Goal: Information Seeking & Learning: Learn about a topic

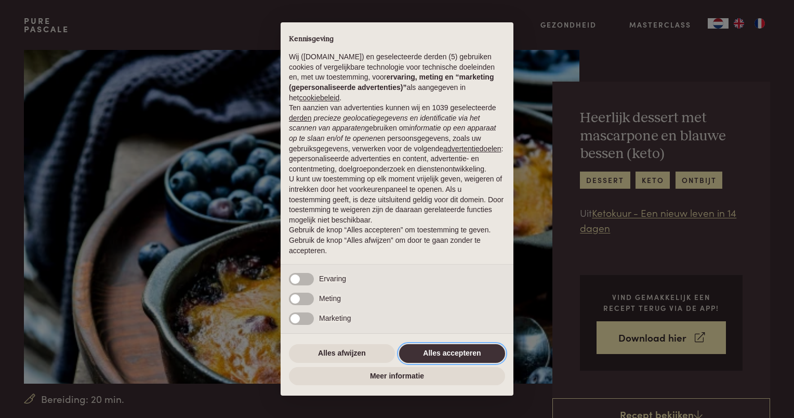
click at [454, 351] on button "Alles accepteren" at bounding box center [452, 353] width 106 height 19
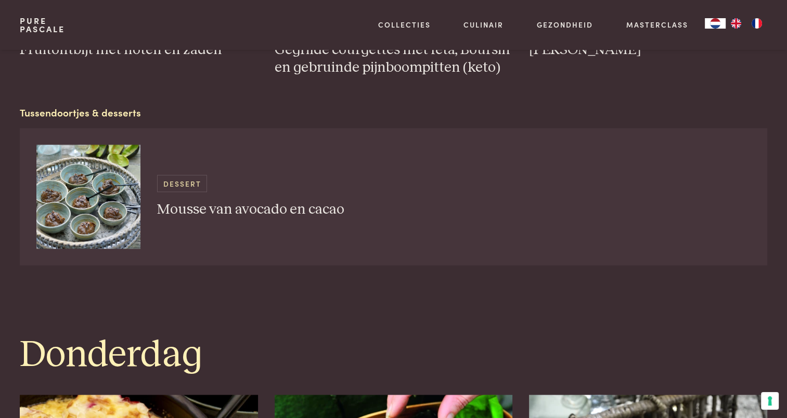
scroll to position [1872, 0]
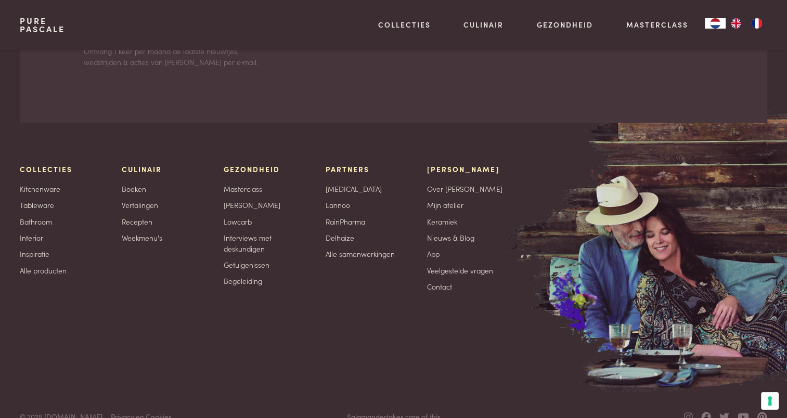
scroll to position [1799, 0]
